Goal: Find specific page/section: Find specific page/section

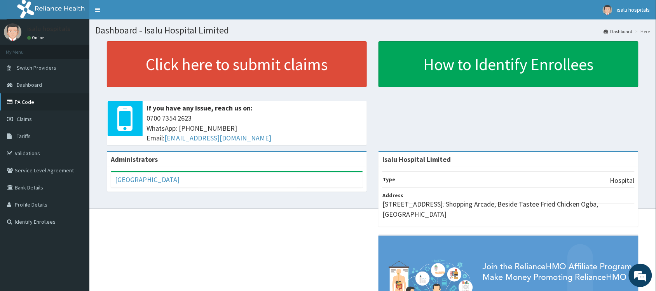
click at [34, 104] on link "PA Code" at bounding box center [44, 101] width 89 height 17
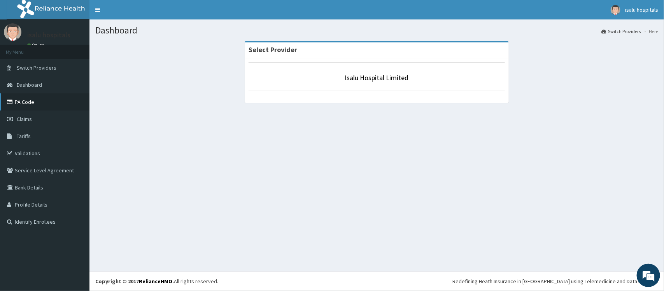
click at [46, 104] on link "PA Code" at bounding box center [44, 101] width 89 height 17
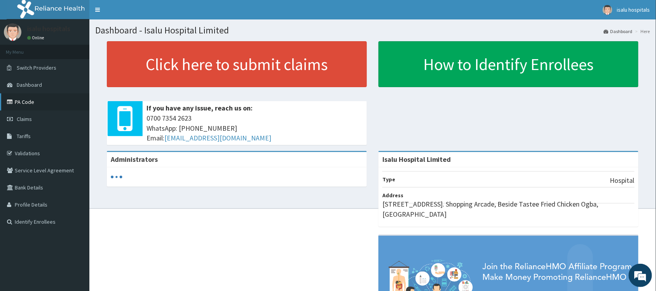
click at [30, 98] on link "PA Code" at bounding box center [44, 101] width 89 height 17
click at [27, 99] on link "PA Code" at bounding box center [44, 101] width 89 height 17
click at [41, 101] on link "PA Code" at bounding box center [44, 101] width 89 height 17
click at [59, 104] on link "PA Code" at bounding box center [44, 101] width 89 height 17
click at [55, 104] on link "PA Code" at bounding box center [44, 101] width 89 height 17
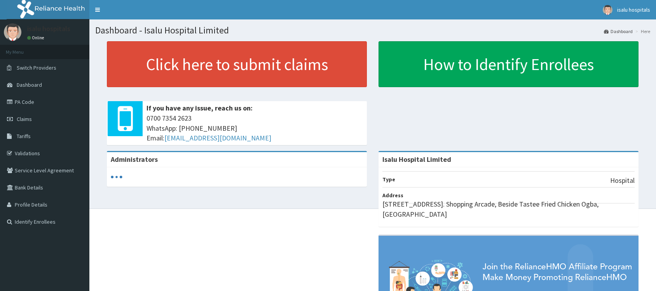
click at [34, 102] on link "PA Code" at bounding box center [44, 101] width 89 height 17
